Goal: Information Seeking & Learning: Learn about a topic

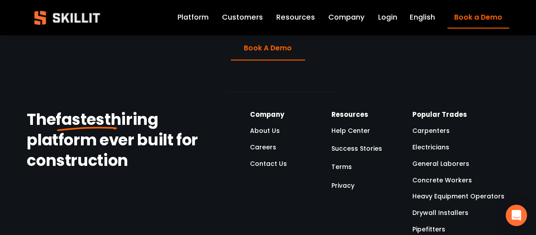
scroll to position [2315, 0]
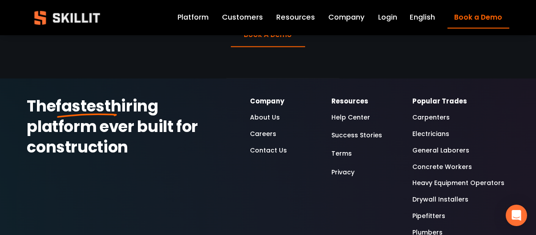
click at [270, 129] on link "Careers" at bounding box center [263, 134] width 26 height 11
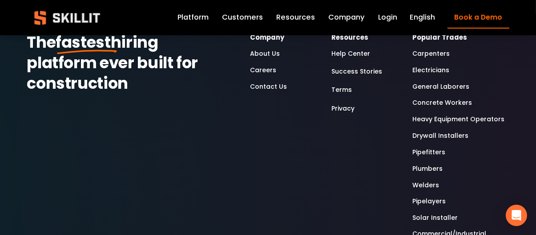
scroll to position [312, 0]
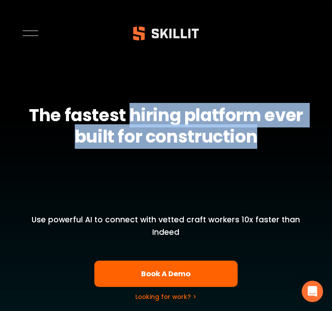
drag, startPoint x: 127, startPoint y: 114, endPoint x: 298, endPoint y: 148, distance: 173.8
click at [298, 148] on div "The fastest hiring platform ever built for construction" at bounding box center [166, 157] width 292 height 104
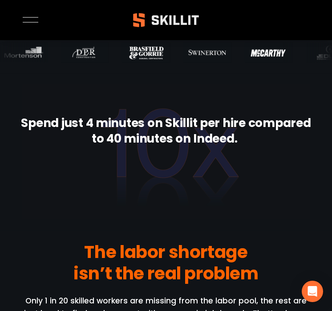
scroll to position [445, 0]
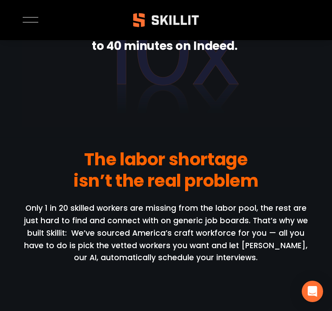
click at [267, 206] on span "Only 1 in 20 skilled workers are missing from the labor pool, the rest are just…" at bounding box center [167, 233] width 286 height 60
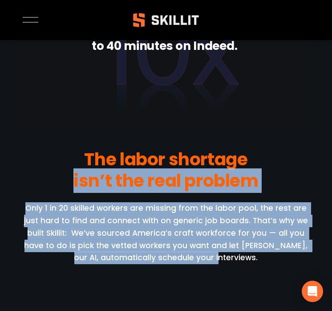
drag, startPoint x: 253, startPoint y: 268, endPoint x: 46, endPoint y: 189, distance: 221.9
click at [46, 189] on div "The labor shortage isn’t the real problem Only 1 in 20 skilled workers are miss…" at bounding box center [166, 232] width 292 height 166
click at [232, 215] on p "Only 1 in 20 skilled workers are missing from the labor pool, the rest are just…" at bounding box center [166, 233] width 292 height 62
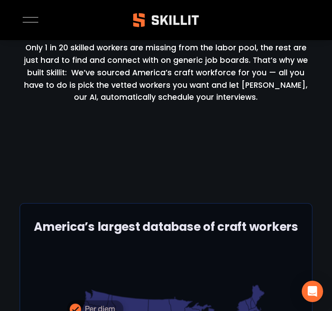
scroll to position [623, 0]
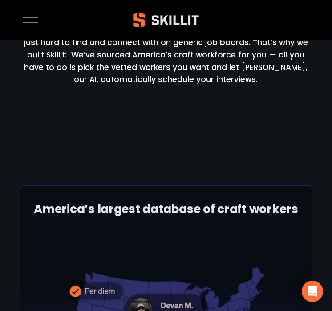
drag, startPoint x: 255, startPoint y: 78, endPoint x: 261, endPoint y: 92, distance: 15.3
click at [261, 92] on div "The labor shortage isn’t the real problem Only 1 in 20 skilled workers are miss…" at bounding box center [166, 54] width 292 height 166
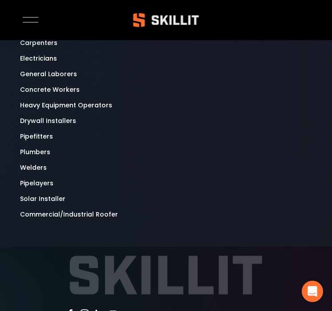
scroll to position [2648, 0]
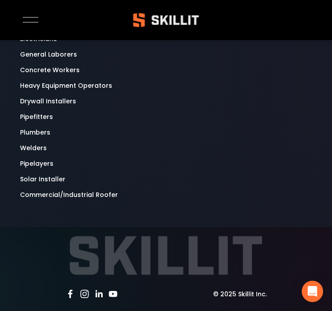
drag, startPoint x: 270, startPoint y: 290, endPoint x: 276, endPoint y: 283, distance: 8.6
click at [276, 283] on div "© 2025 Skillit Inc." at bounding box center [166, 271] width 332 height 89
drag, startPoint x: 280, startPoint y: 289, endPoint x: 272, endPoint y: 285, distance: 9.4
click at [272, 289] on p "© 2025 Skillit Inc." at bounding box center [241, 294] width 144 height 10
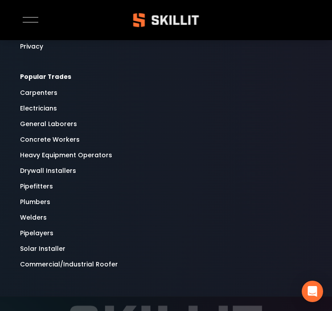
scroll to position [2599, 0]
